Goal: Task Accomplishment & Management: Complete application form

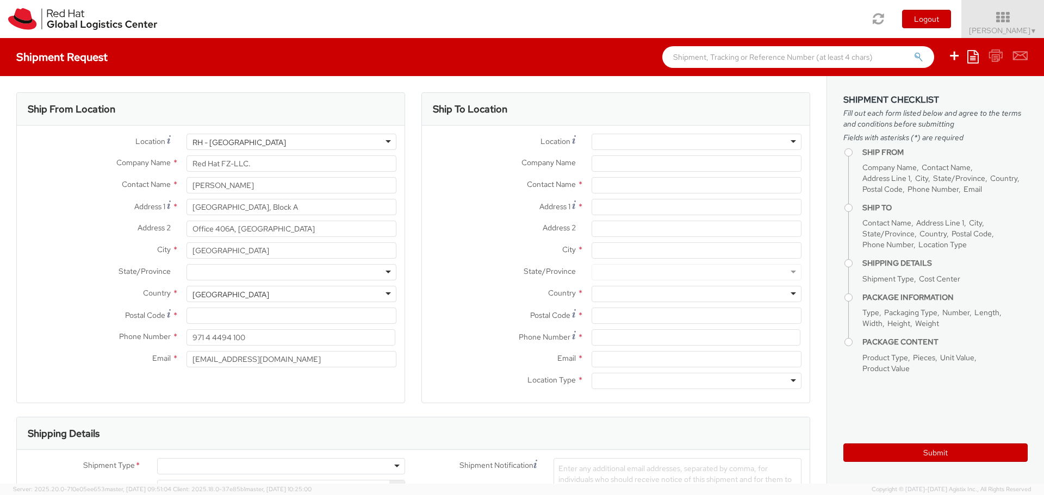
select select
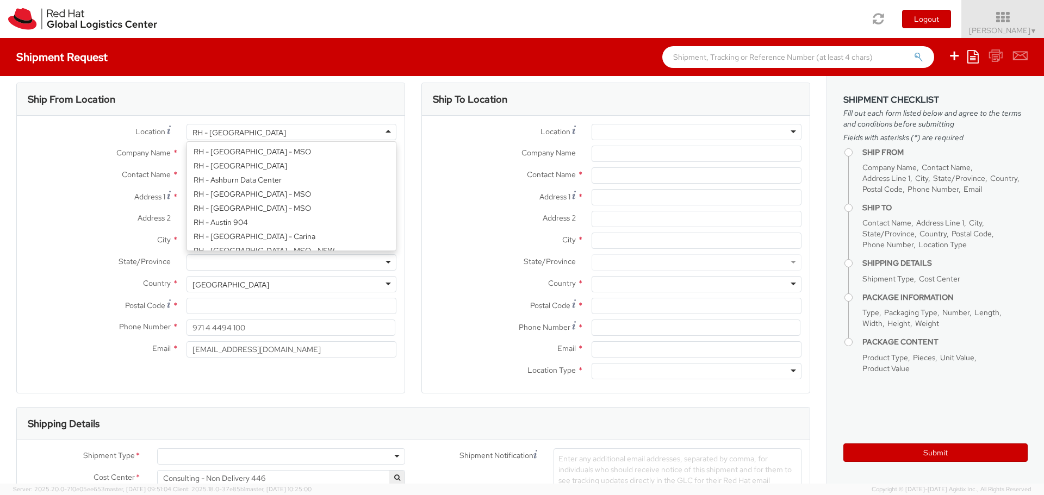
scroll to position [536, 0]
click at [325, 130] on div "RH - [GEOGRAPHIC_DATA]" at bounding box center [292, 132] width 210 height 16
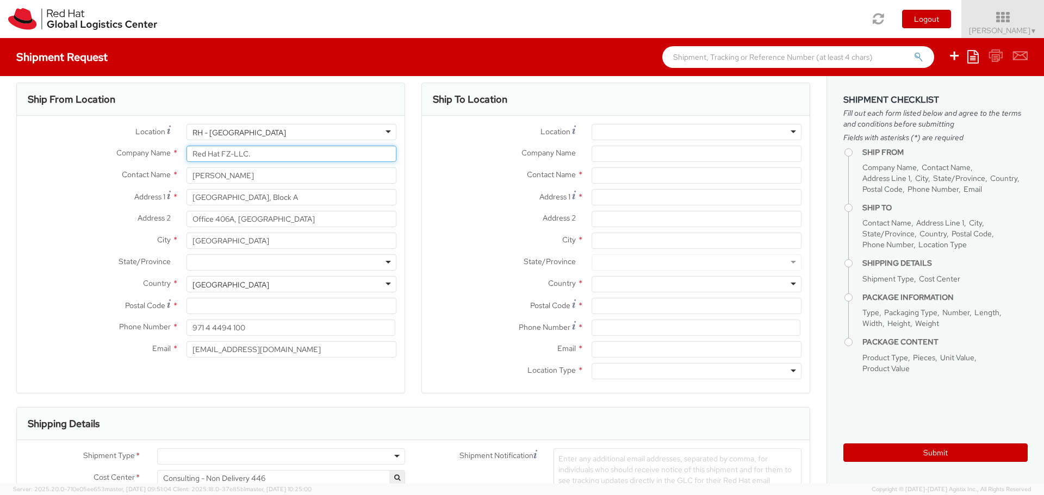
click at [264, 154] on input "Red Hat FZ-LLC." at bounding box center [292, 154] width 210 height 16
type input "d"
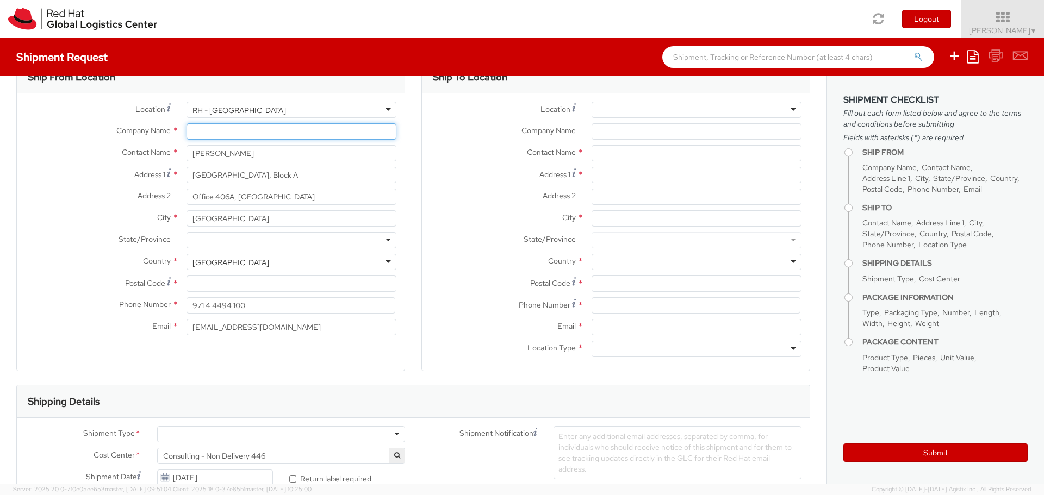
scroll to position [0, 0]
